Goal: Check status: Check status

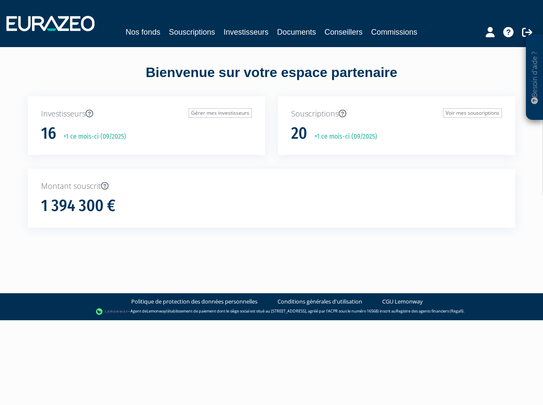
click at [406, 169] on div "Montant souscrit 1 394 300 €" at bounding box center [272, 198] width 488 height 59
drag, startPoint x: 41, startPoint y: 203, endPoint x: 103, endPoint y: 203, distance: 61.6
click at [103, 203] on h1 "1 394 300 €" at bounding box center [78, 206] width 74 height 18
click at [137, 192] on div "Montant souscrit 1 394 300 €" at bounding box center [272, 198] width 488 height 59
click at [390, 36] on link "Commissions" at bounding box center [394, 32] width 46 height 12
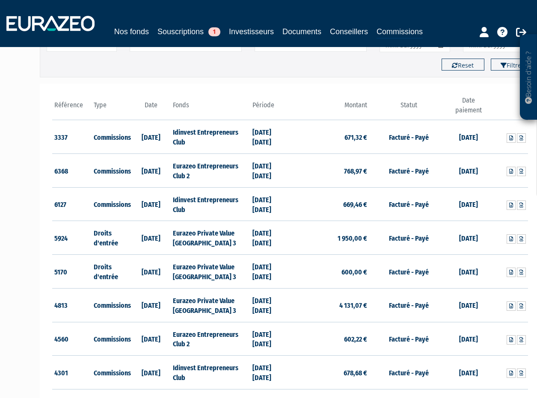
scroll to position [86, 0]
click at [398, 135] on td "Facturé - Payé" at bounding box center [408, 138] width 79 height 34
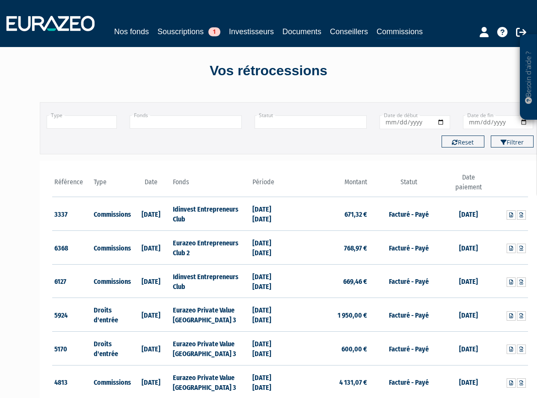
scroll to position [0, 0]
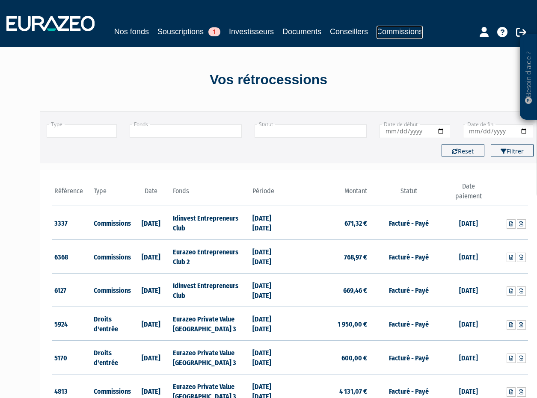
click at [406, 30] on link "Commissions" at bounding box center [399, 32] width 46 height 13
click at [464, 225] on td "12/09/2024" at bounding box center [468, 223] width 40 height 34
